Goal: Task Accomplishment & Management: Use online tool/utility

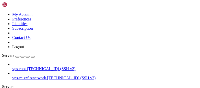
click at [93, 0] on html "Loading... My Account Preferences Identities Subscription Contact Us Logout Ser…" at bounding box center [100, 61] width 200 height 123
drag, startPoint x: 40, startPoint y: 32, endPoint x: 160, endPoint y: 55, distance: 122.2
drag, startPoint x: 82, startPoint y: 233, endPoint x: 42, endPoint y: 212, distance: 44.8
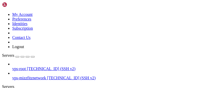
drag, startPoint x: 100, startPoint y: 236, endPoint x: 99, endPoint y: 233, distance: 3.4
